Goal: Task Accomplishment & Management: Use online tool/utility

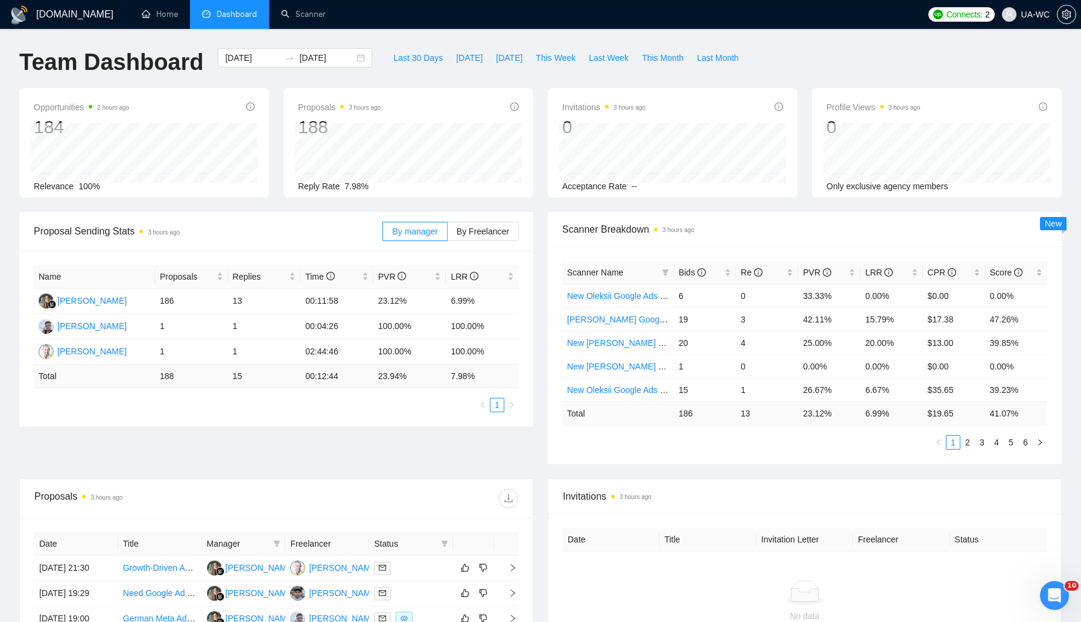
click at [207, 17] on icon "dashboard" at bounding box center [206, 14] width 8 height 8
click at [289, 11] on link "Scanner" at bounding box center [303, 14] width 45 height 10
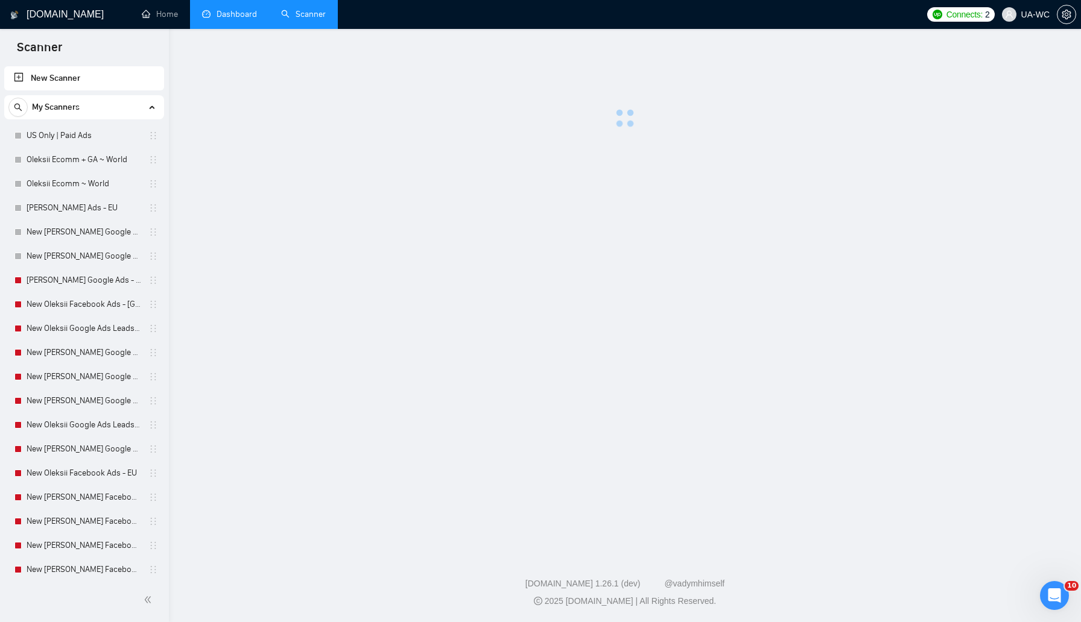
click at [209, 19] on link "Dashboard" at bounding box center [229, 14] width 55 height 10
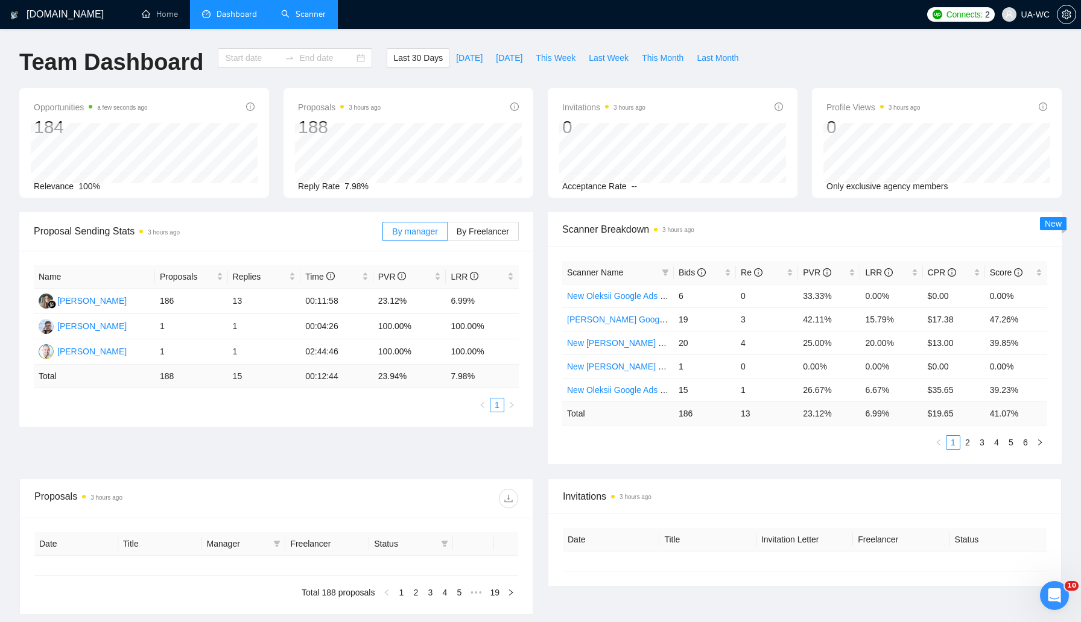
type input "[DATE]"
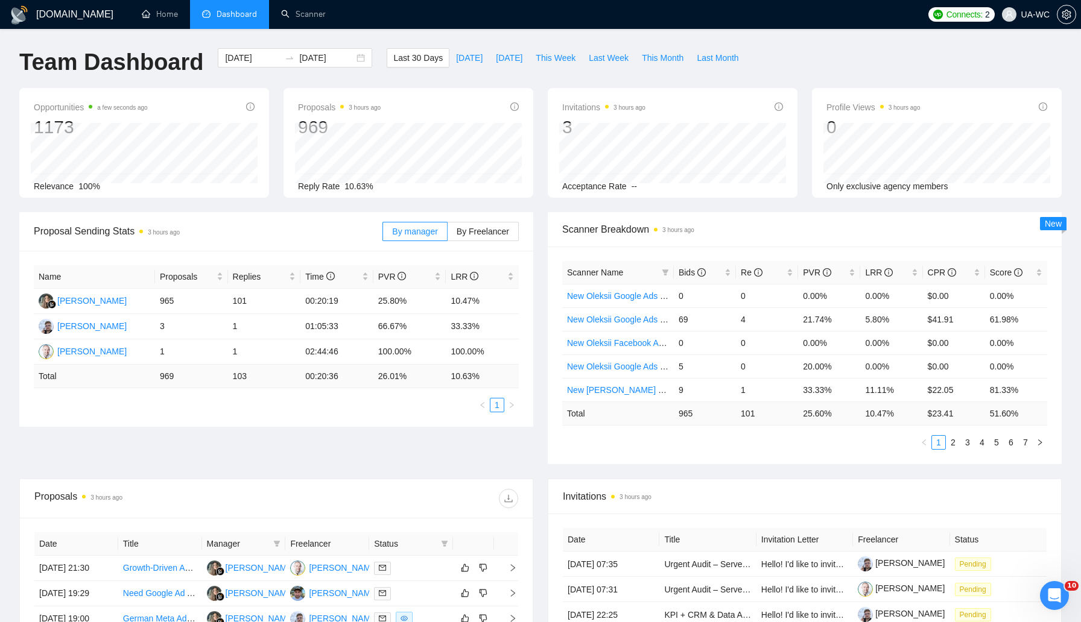
click at [534, 306] on div "Proposal Sending Stats 3 hours ago By manager By Freelancer Name Proposals Repl…" at bounding box center [276, 319] width 528 height 215
